Goal: Information Seeking & Learning: Learn about a topic

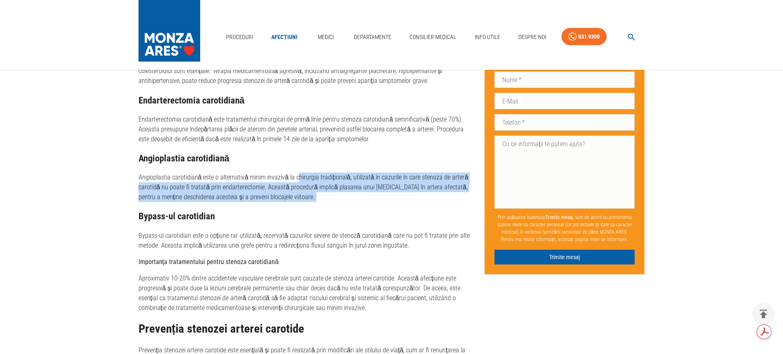
drag, startPoint x: 303, startPoint y: 178, endPoint x: 399, endPoint y: 209, distance: 101.3
click at [408, 212] on div "Tratamentul stenozei carotidiene Tratamentul stenozei arterei carotide variază …" at bounding box center [305, 299] width 333 height 629
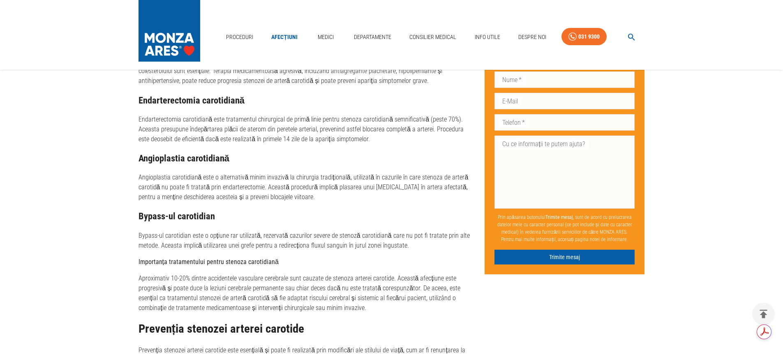
click at [346, 201] on p "Angioplastia carotidiană este o alternativă minim invazivă la chirurgia tradiți…" at bounding box center [305, 188] width 333 height 30
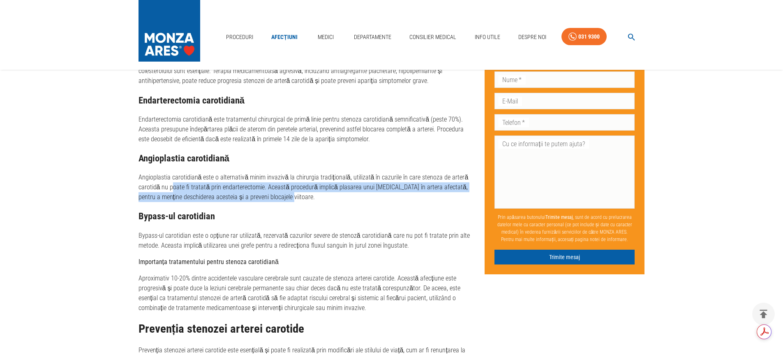
drag, startPoint x: 171, startPoint y: 189, endPoint x: 291, endPoint y: 203, distance: 121.3
click at [291, 202] on p "Angioplastia carotidiană este o alternativă minim invazivă la chirurgia tradiți…" at bounding box center [305, 188] width 333 height 30
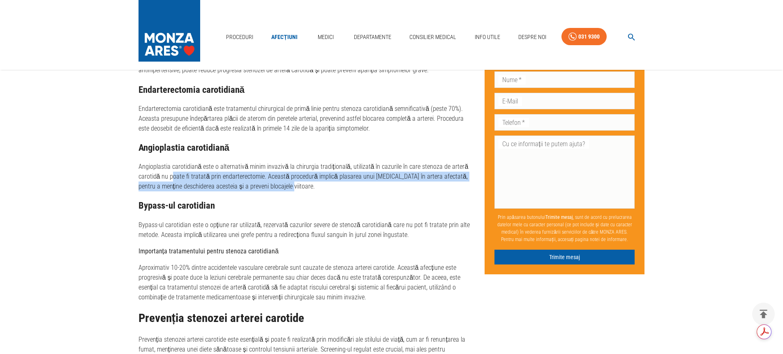
scroll to position [1569, 0]
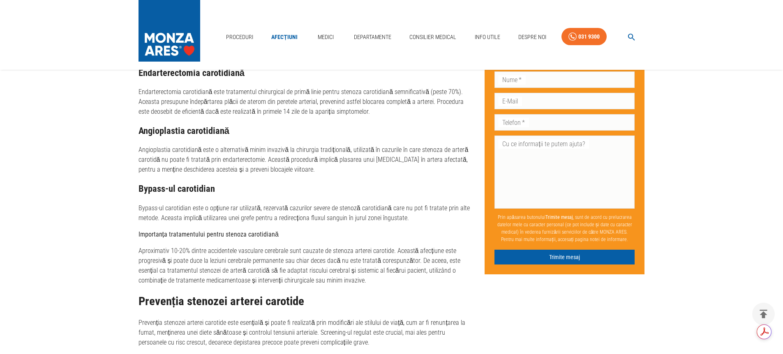
click at [192, 219] on p "Bypass-ul carotidian este o opțiune rar utilizată, rezervată cazurilor severe d…" at bounding box center [305, 213] width 333 height 20
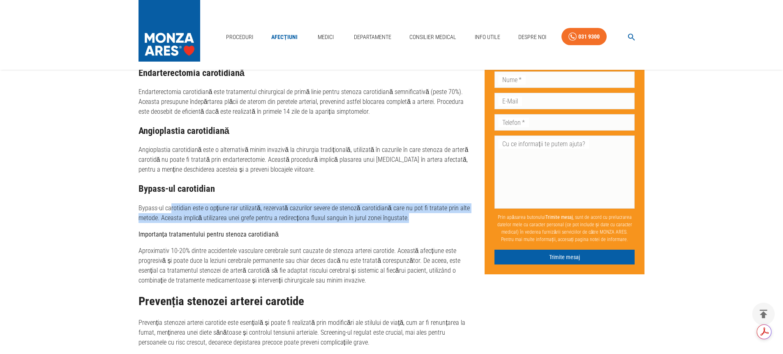
drag, startPoint x: 173, startPoint y: 211, endPoint x: 408, endPoint y: 223, distance: 235.8
click at [408, 223] on p "Bypass-ul carotidian este o opțiune rar utilizată, rezervată cazurilor severe d…" at bounding box center [305, 213] width 333 height 20
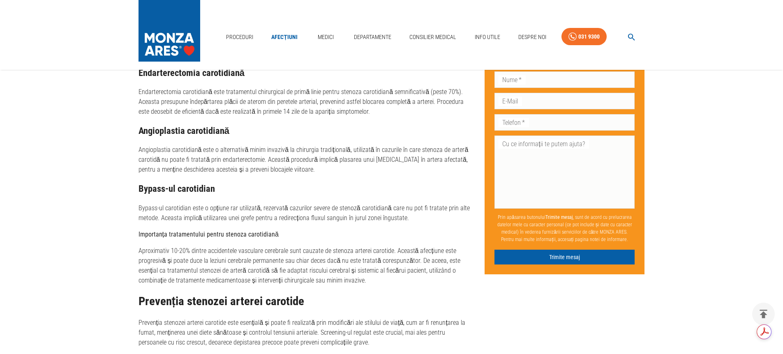
click at [338, 231] on div "Tratamentul stenozei carotidiene Tratamentul stenozei arterei carotide variază …" at bounding box center [305, 272] width 333 height 629
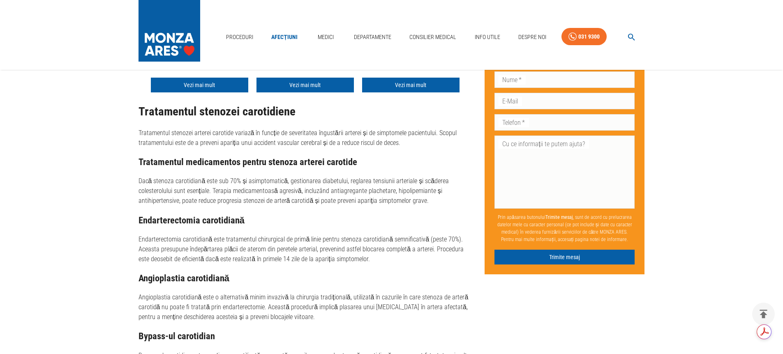
scroll to position [1405, 0]
